Goal: Task Accomplishment & Management: Manage account settings

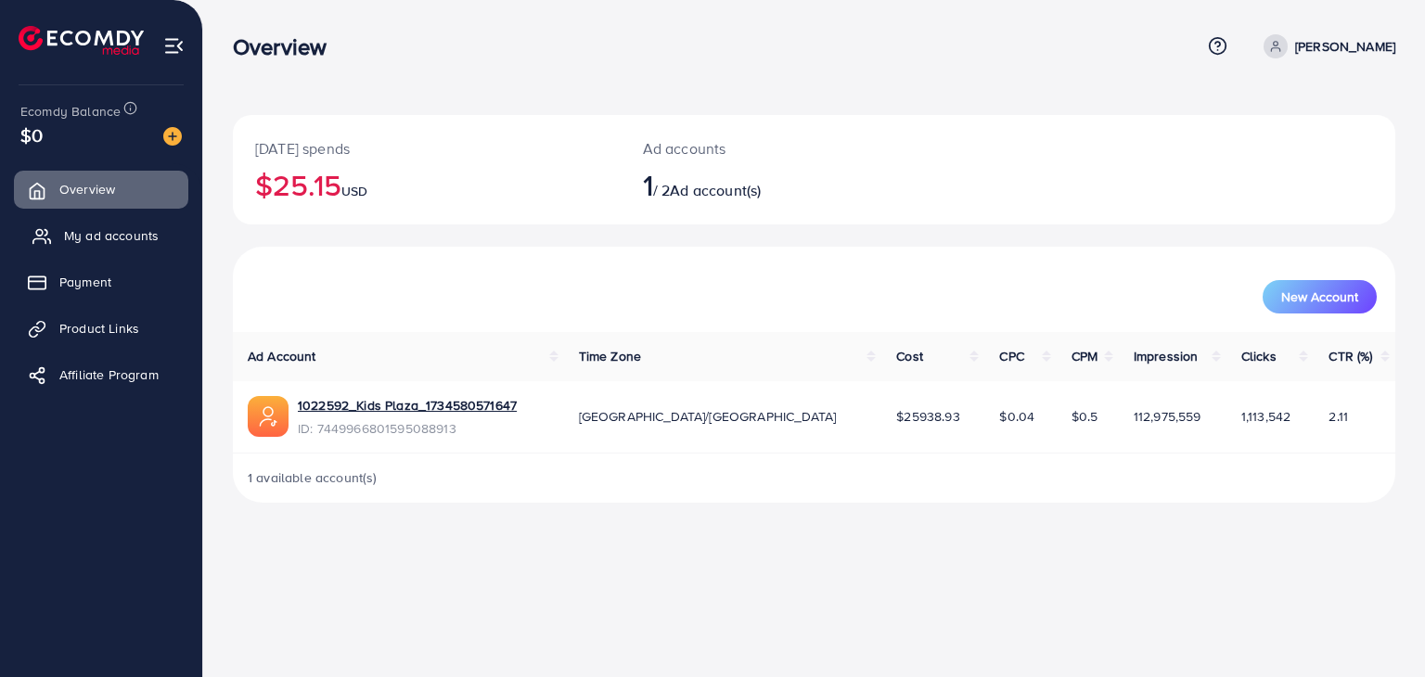
click at [122, 239] on span "My ad accounts" at bounding box center [111, 235] width 95 height 19
